Goal: Task Accomplishment & Management: Use online tool/utility

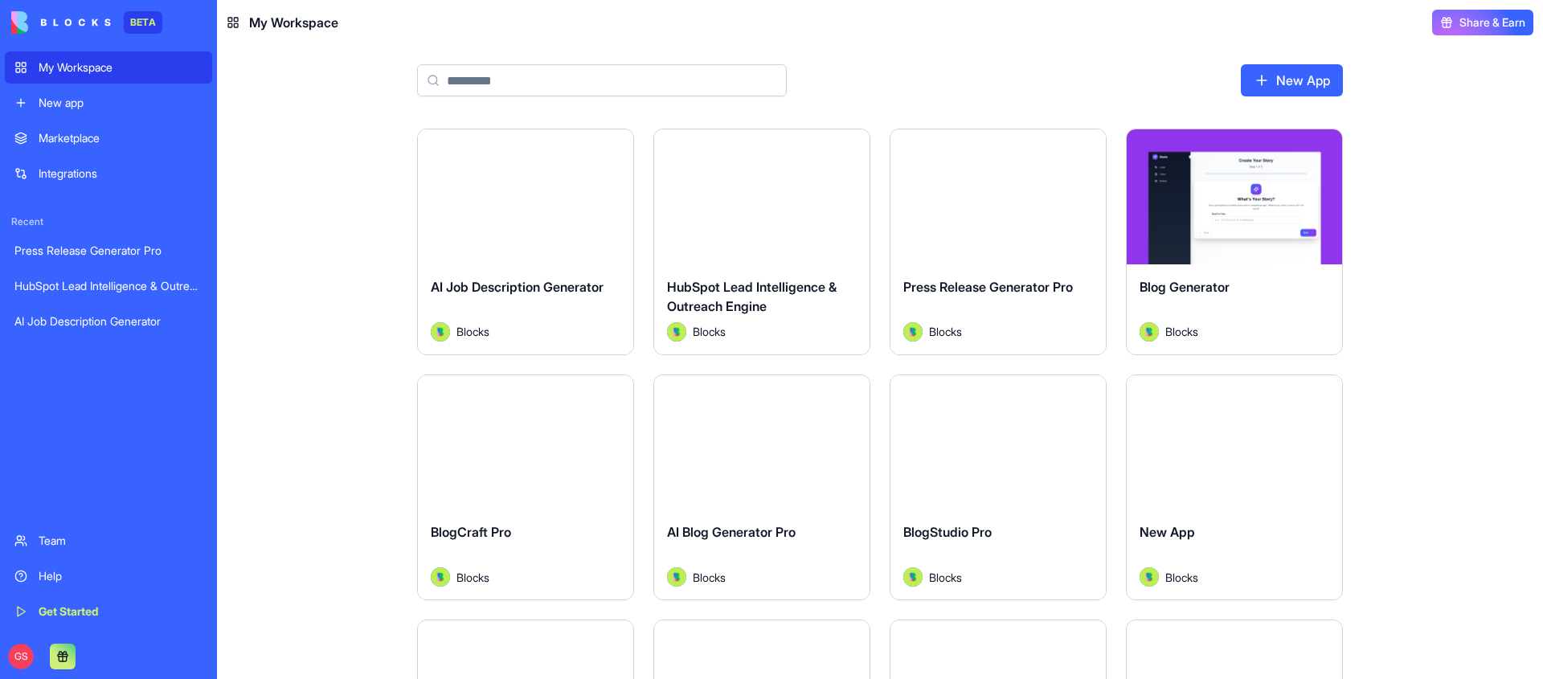
click at [542, 80] on input at bounding box center [602, 80] width 370 height 32
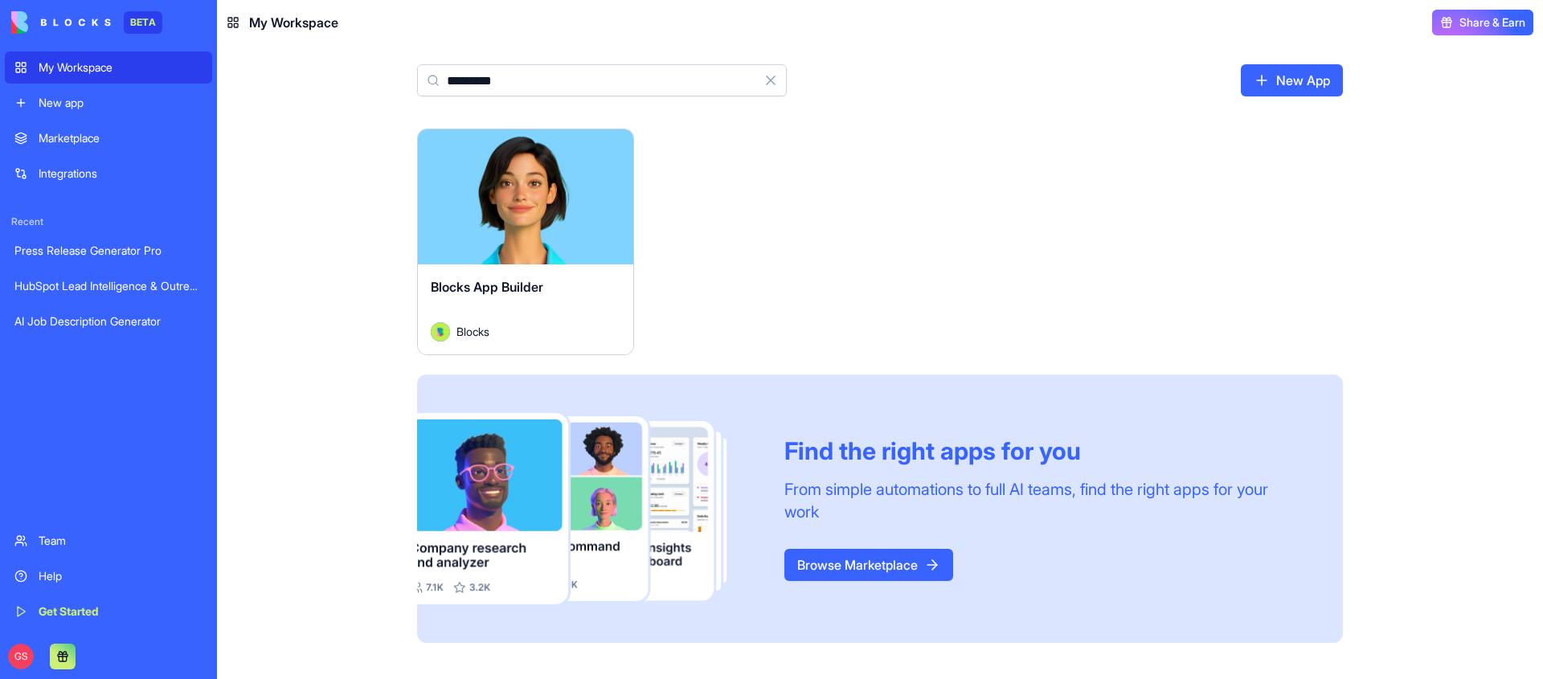
type input "*********"
click at [527, 195] on button "Launch" at bounding box center [525, 197] width 121 height 32
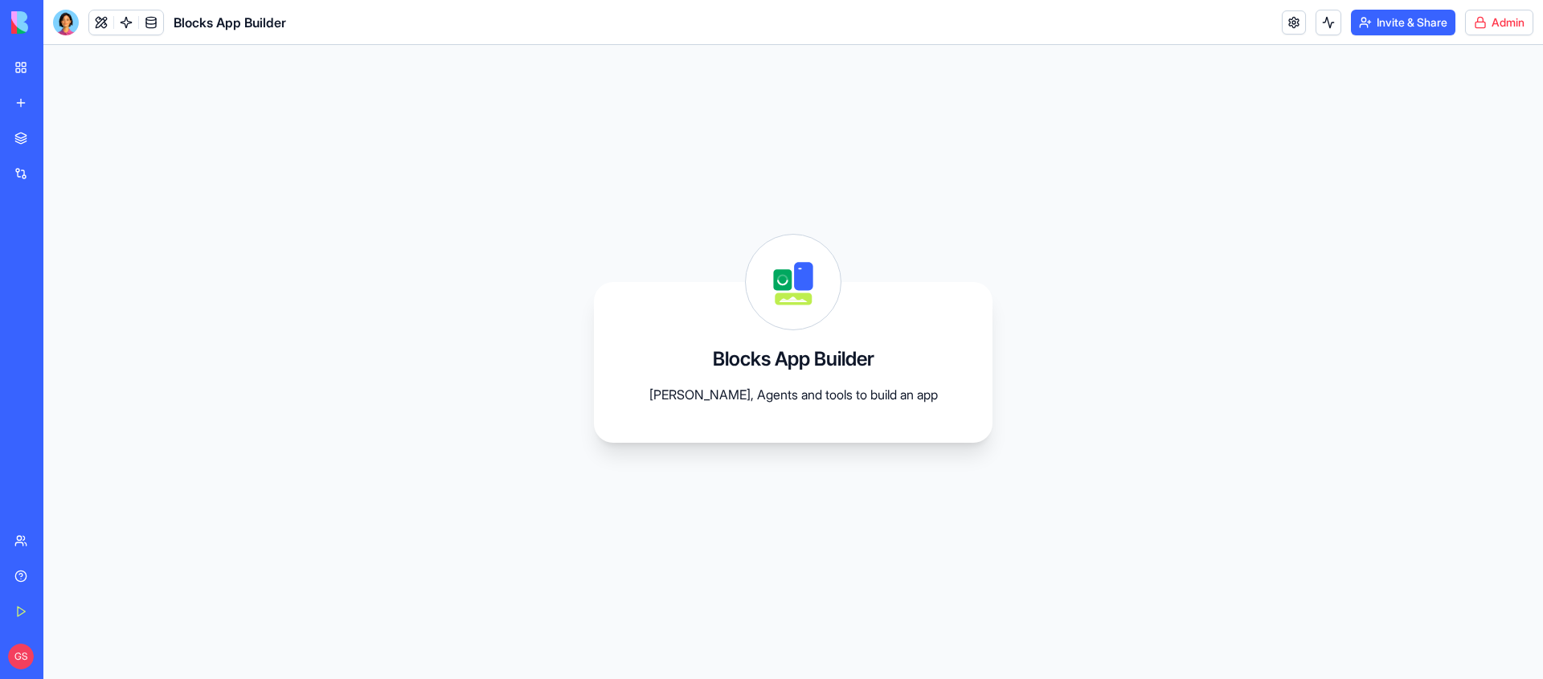
click at [1469, 14] on html "BETA My Workspace New app Marketplace Integrations Recent Press Release Generat…" at bounding box center [771, 339] width 1543 height 679
click at [1454, 140] on span "Switch to old builder" at bounding box center [1465, 143] width 103 height 16
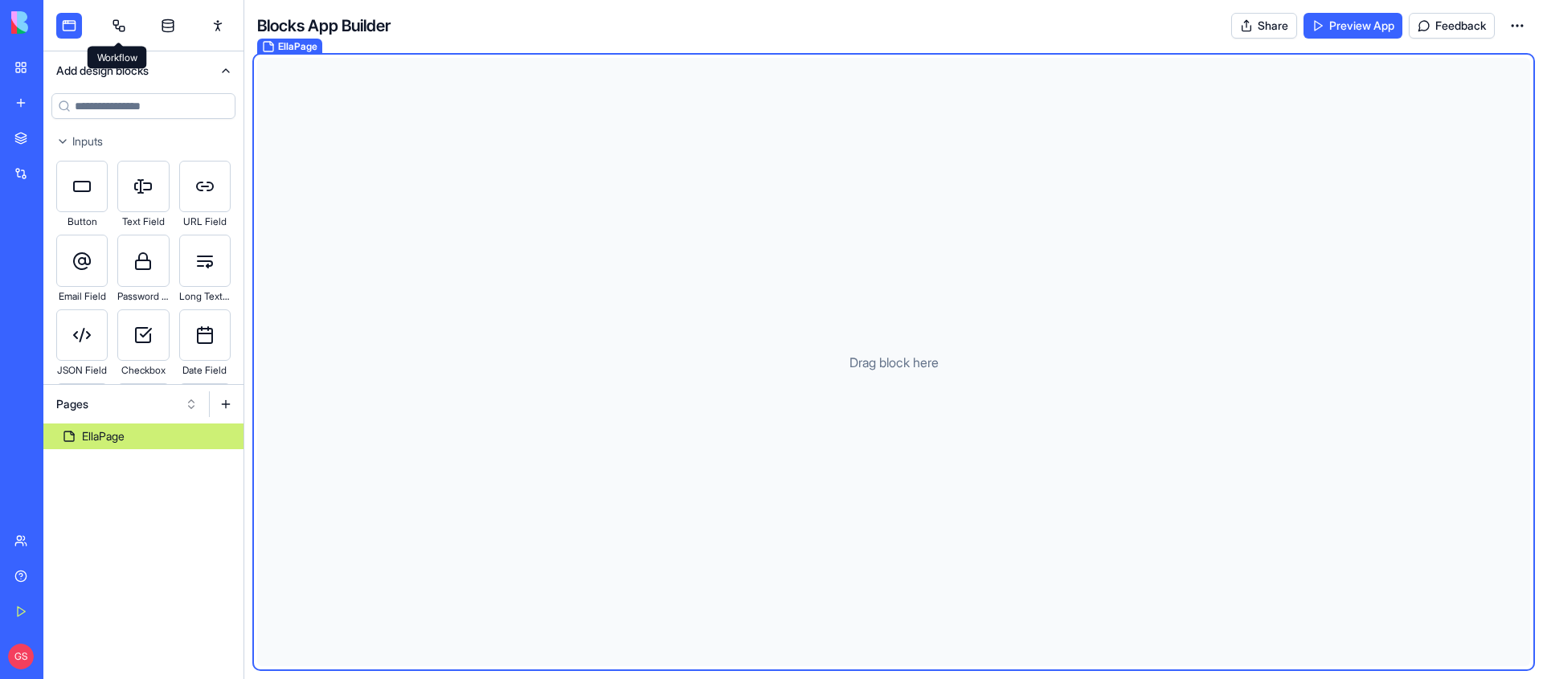
click at [117, 25] on link at bounding box center [119, 26] width 26 height 26
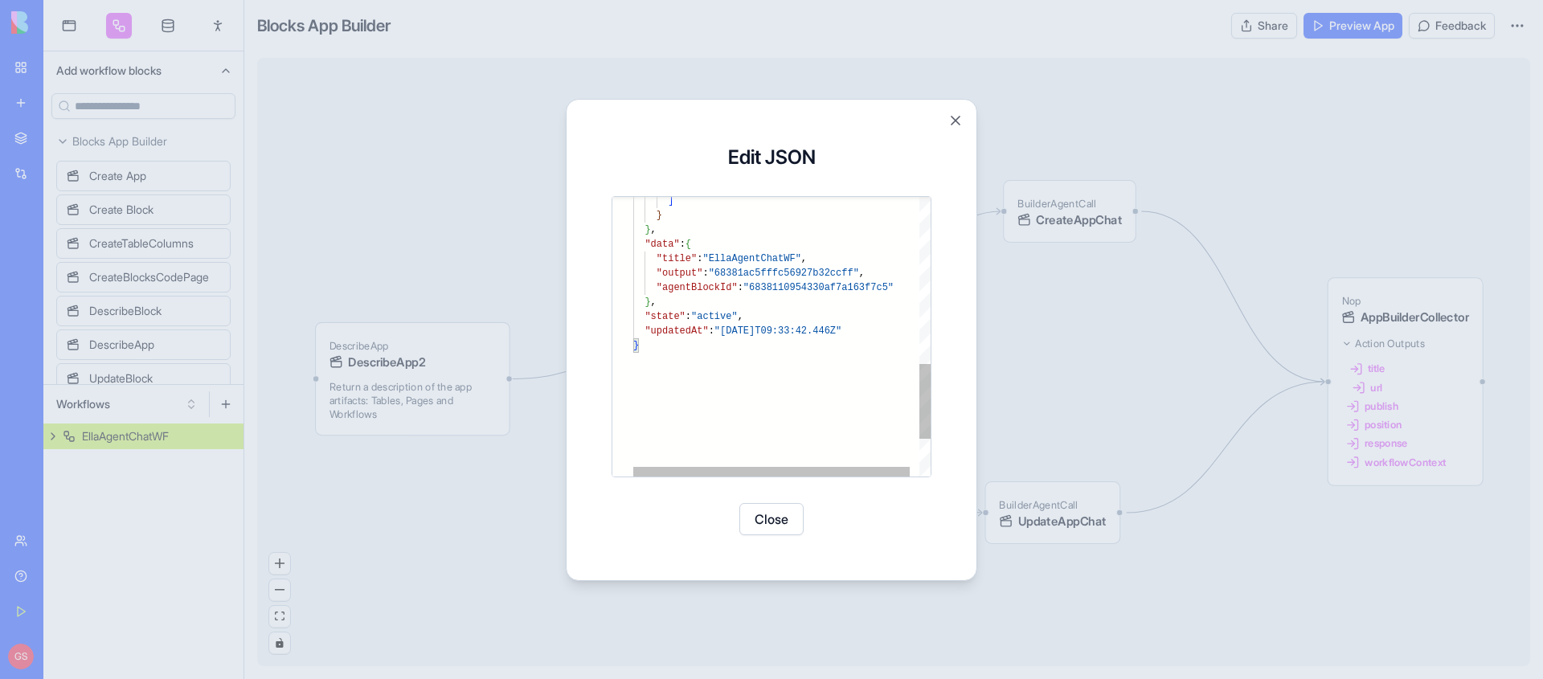
click at [763, 293] on div ""data" : { "title" : "EllaAgentChatWF" , "output" : "68381ac5fffc56927b32ccff" …" at bounding box center [786, 95] width 307 height 1046
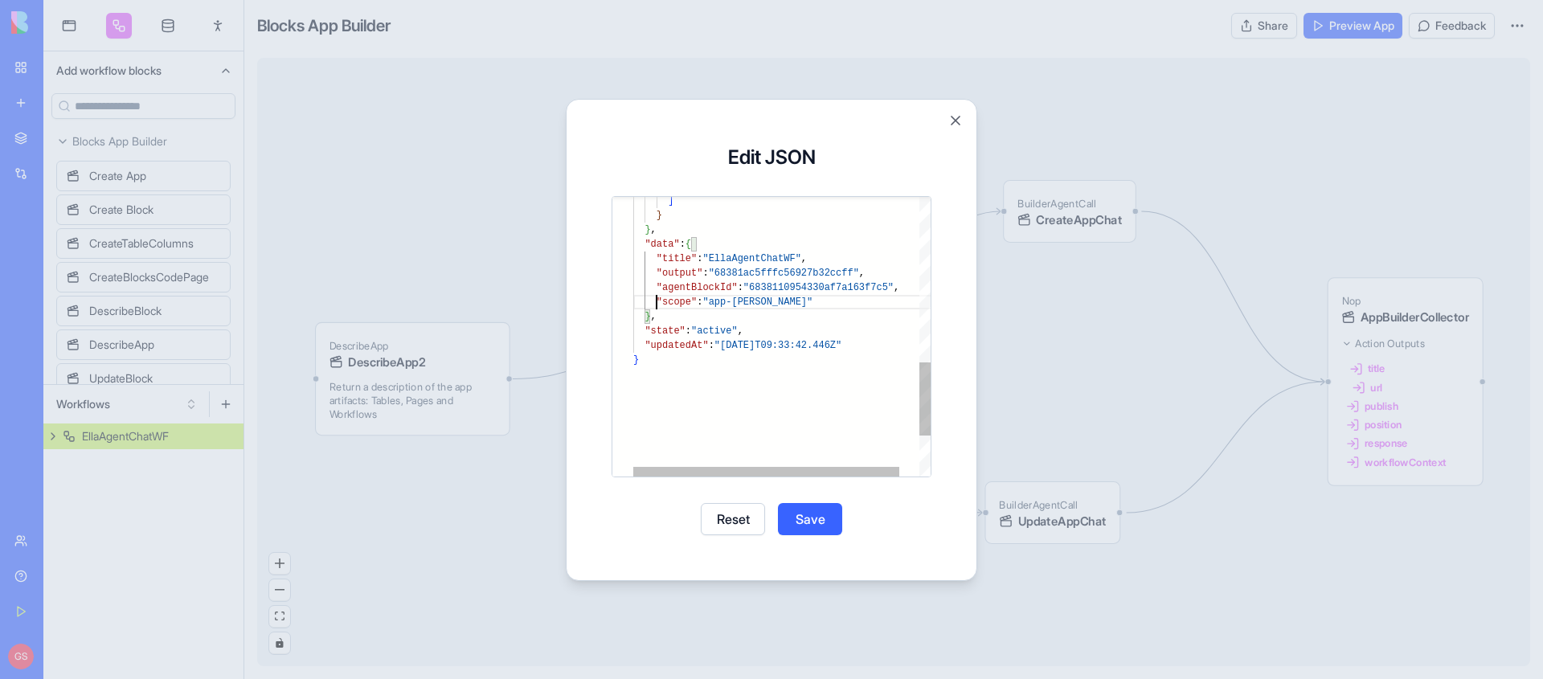
scroll to position [0, 23]
type textarea "**********"
click at [827, 510] on button "Save" at bounding box center [810, 519] width 64 height 32
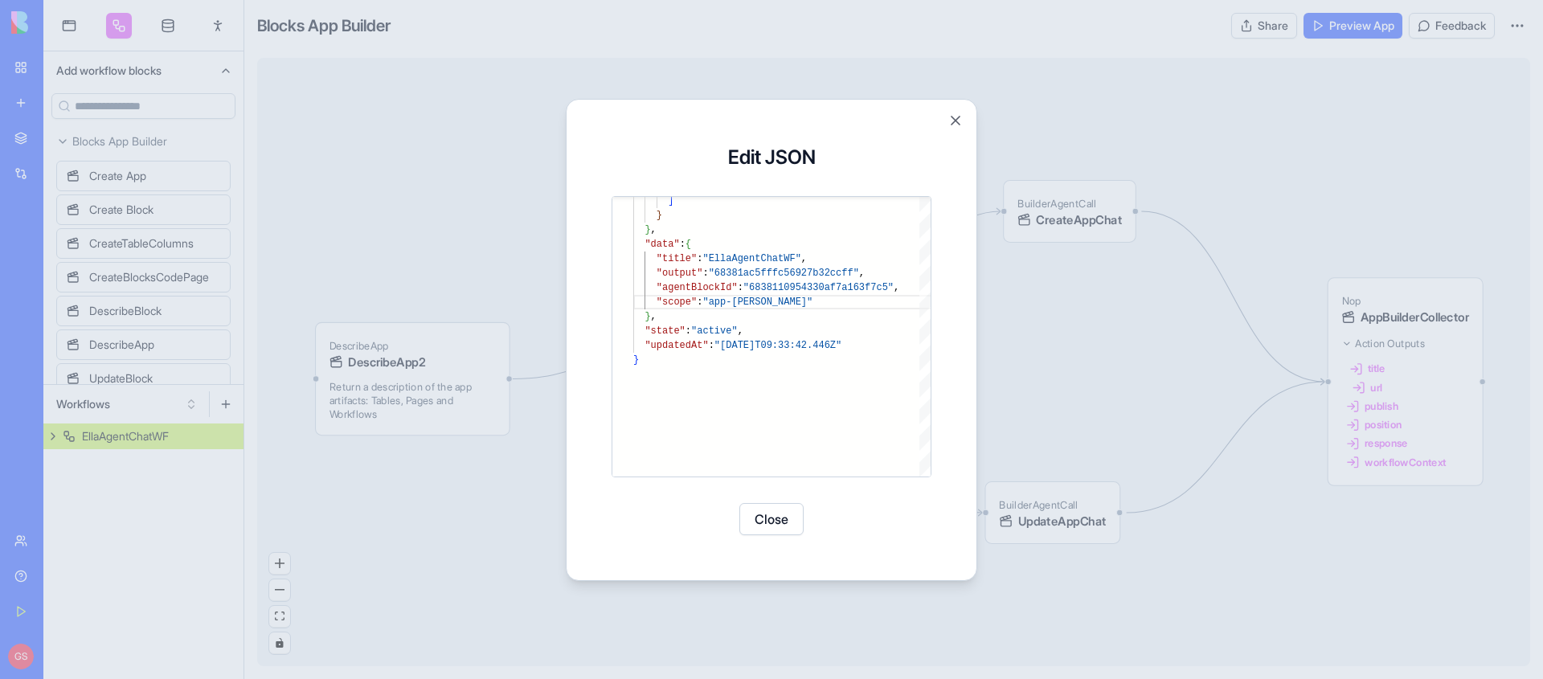
click at [782, 513] on button "Close" at bounding box center [771, 519] width 64 height 32
